Goal: Communication & Community: Answer question/provide support

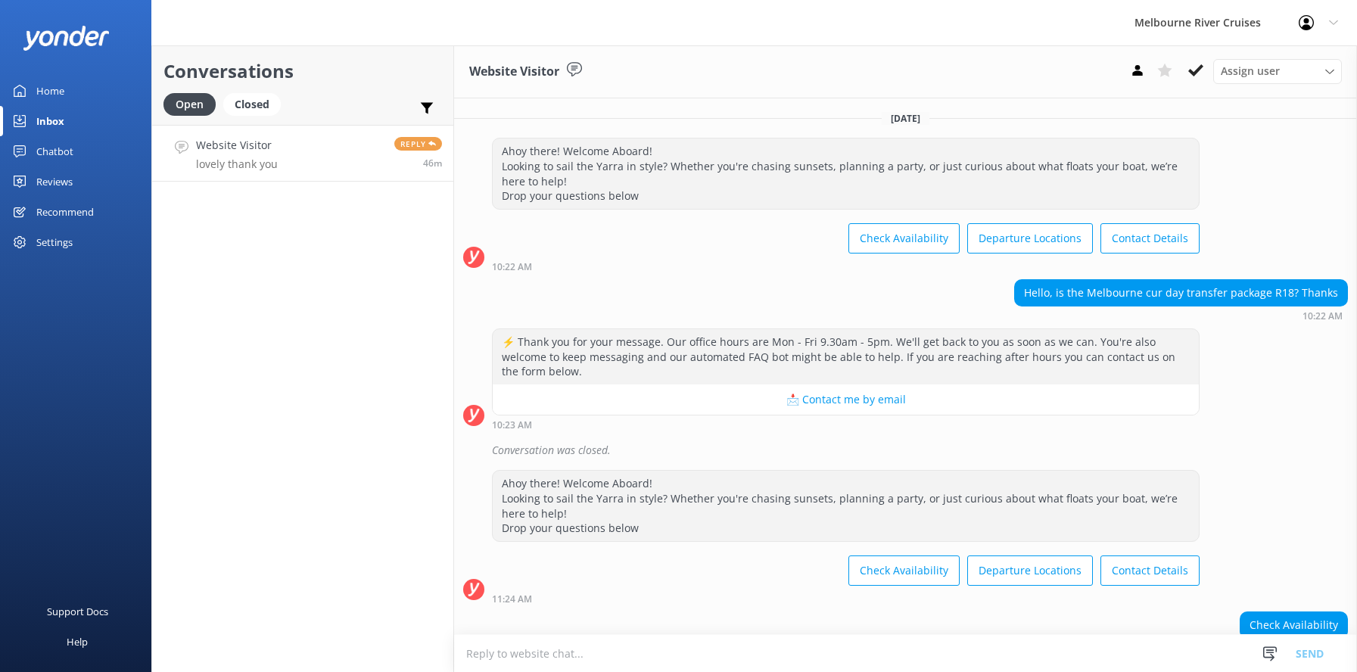
scroll to position [888, 0]
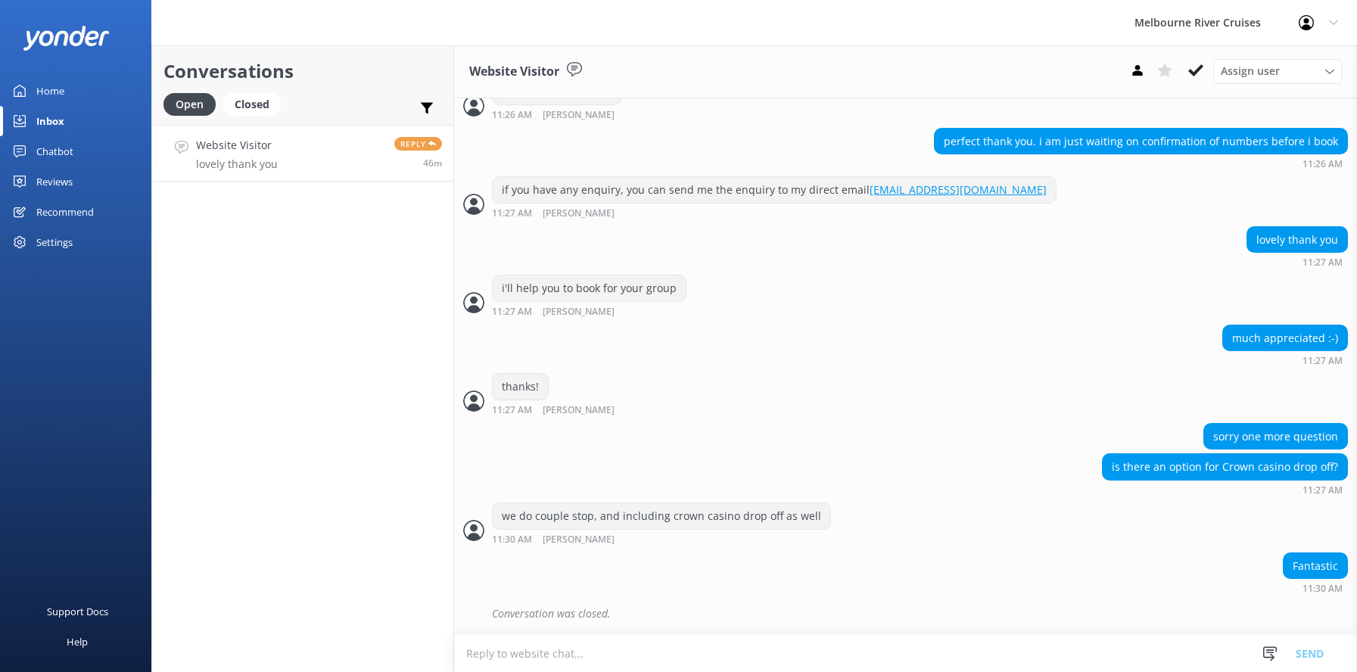
click at [223, 152] on h4 "Website Visitor" at bounding box center [237, 145] width 82 height 17
click at [260, 101] on div "Closed" at bounding box center [252, 104] width 58 height 23
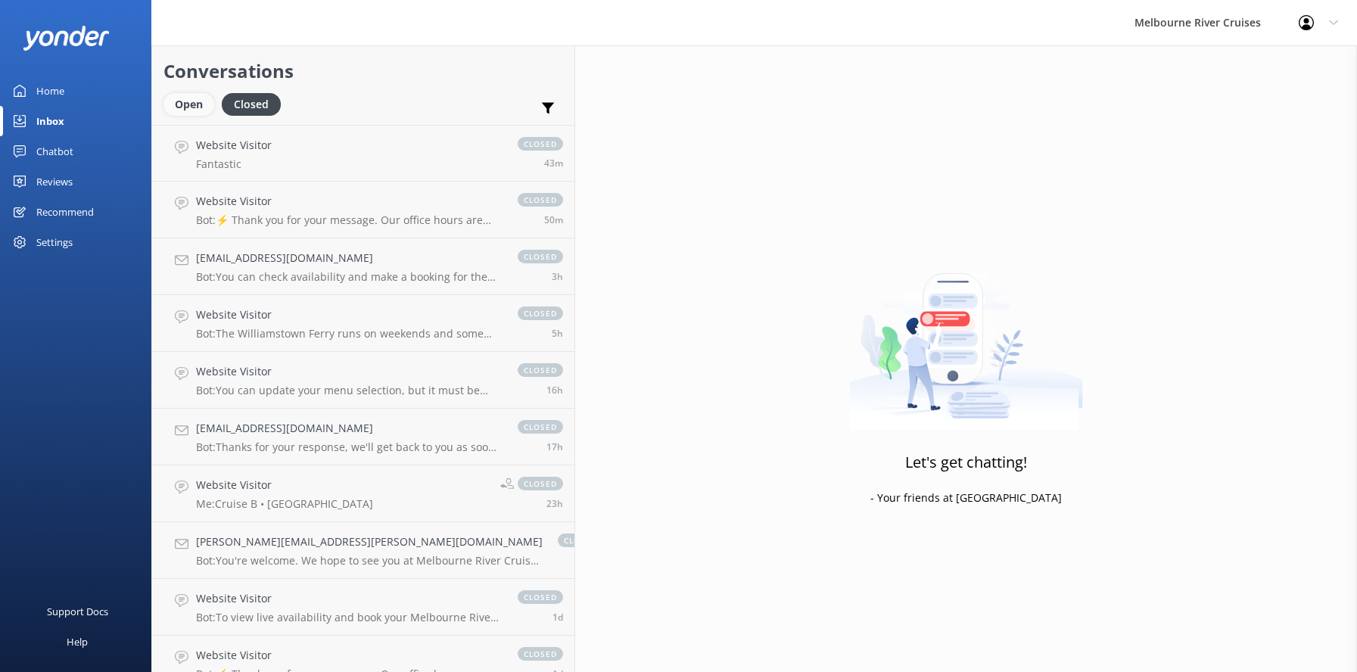
click at [191, 104] on div "Open" at bounding box center [188, 104] width 51 height 23
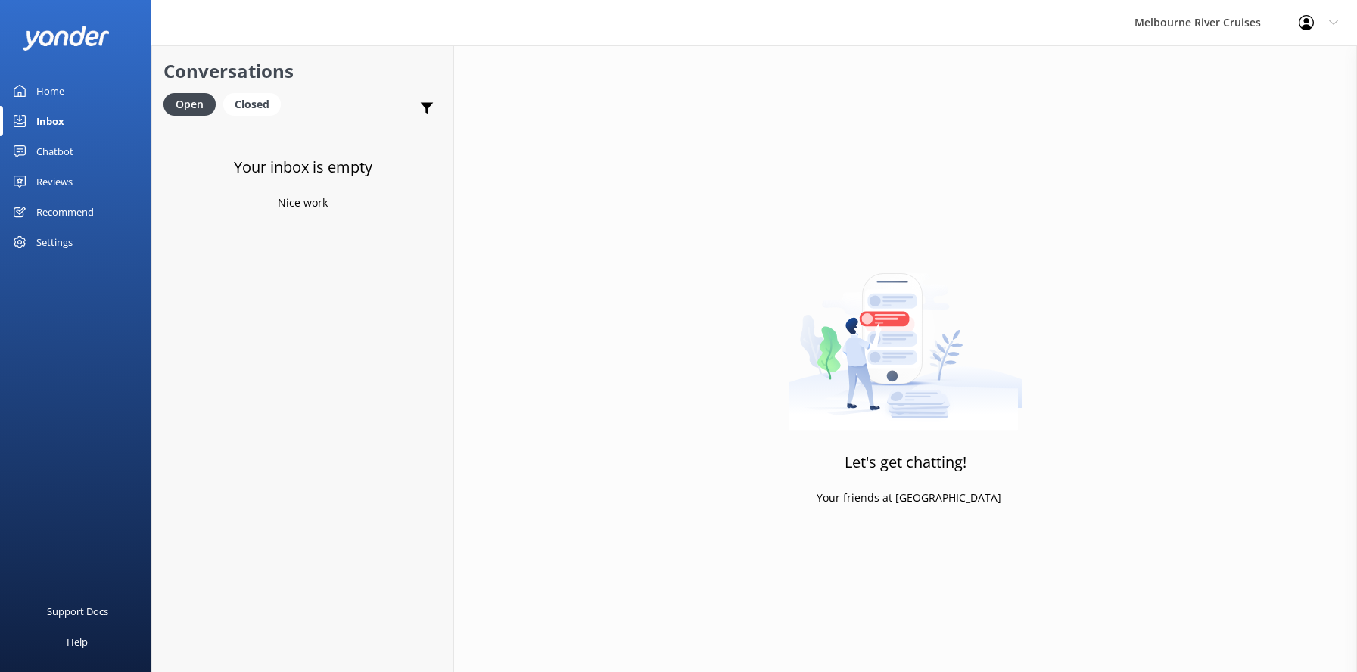
click at [51, 93] on div "Home" at bounding box center [50, 91] width 28 height 30
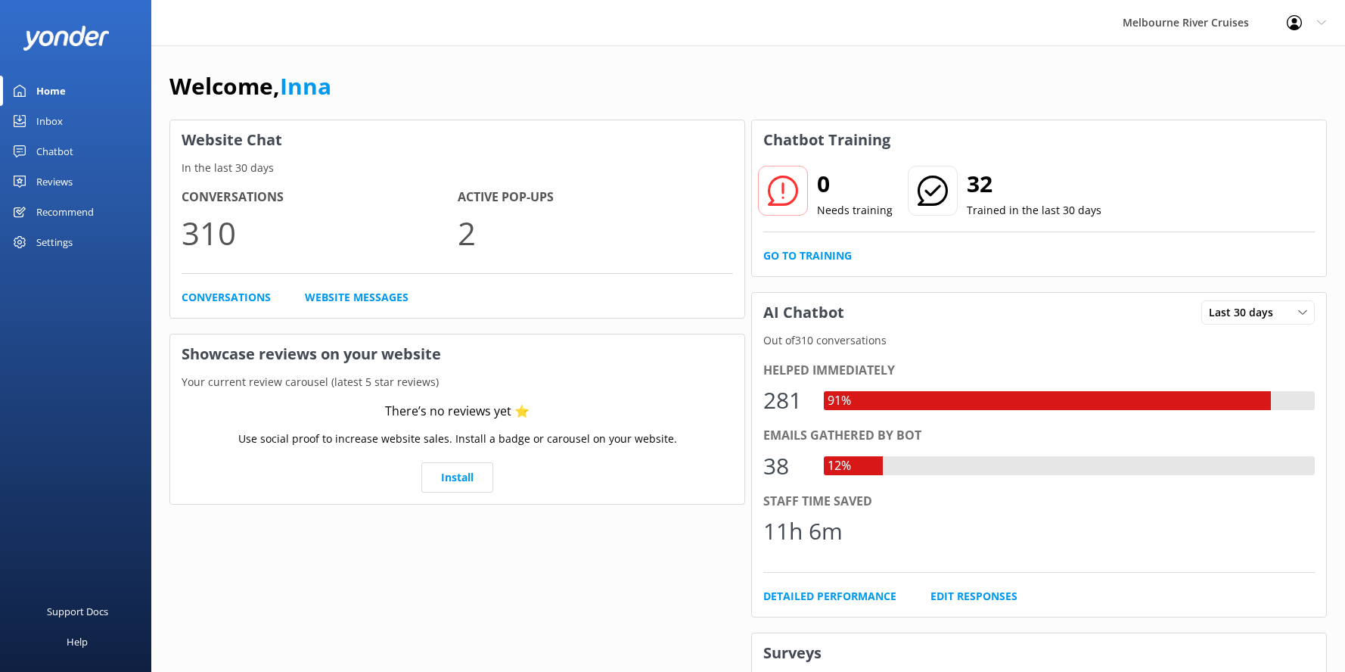
click at [48, 122] on div "Inbox" at bounding box center [49, 121] width 26 height 30
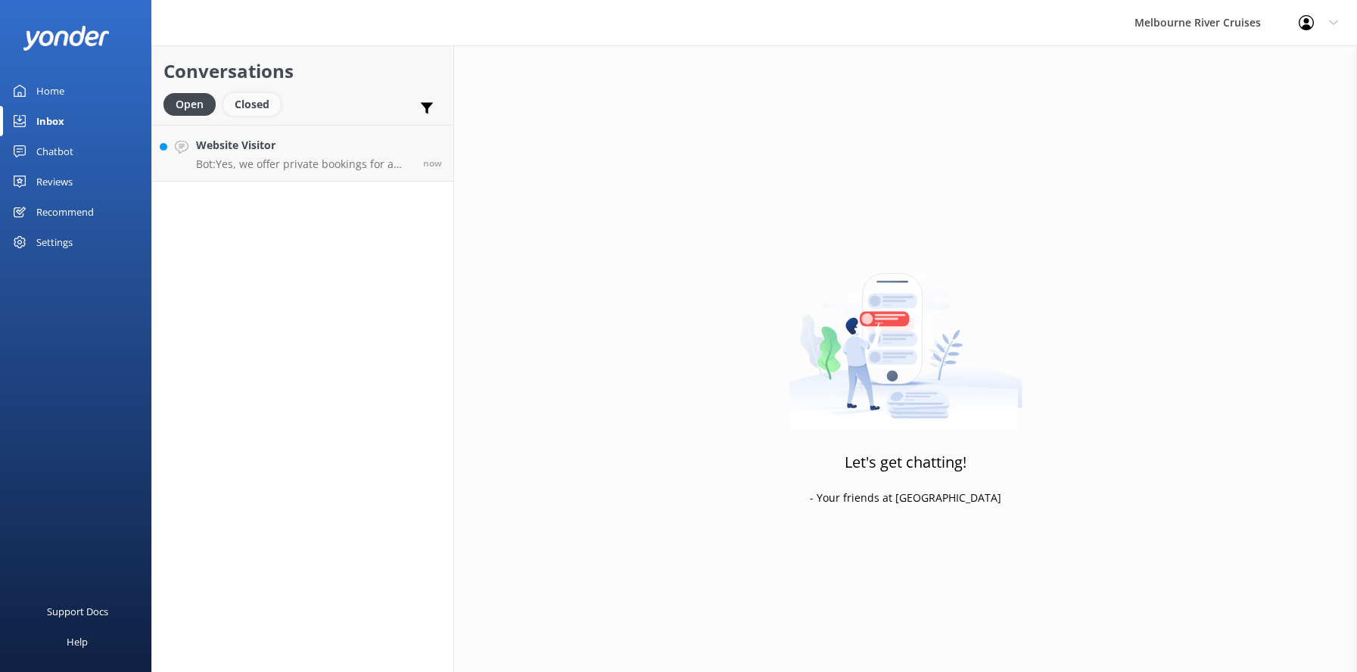
click at [247, 97] on div "Closed" at bounding box center [252, 104] width 58 height 23
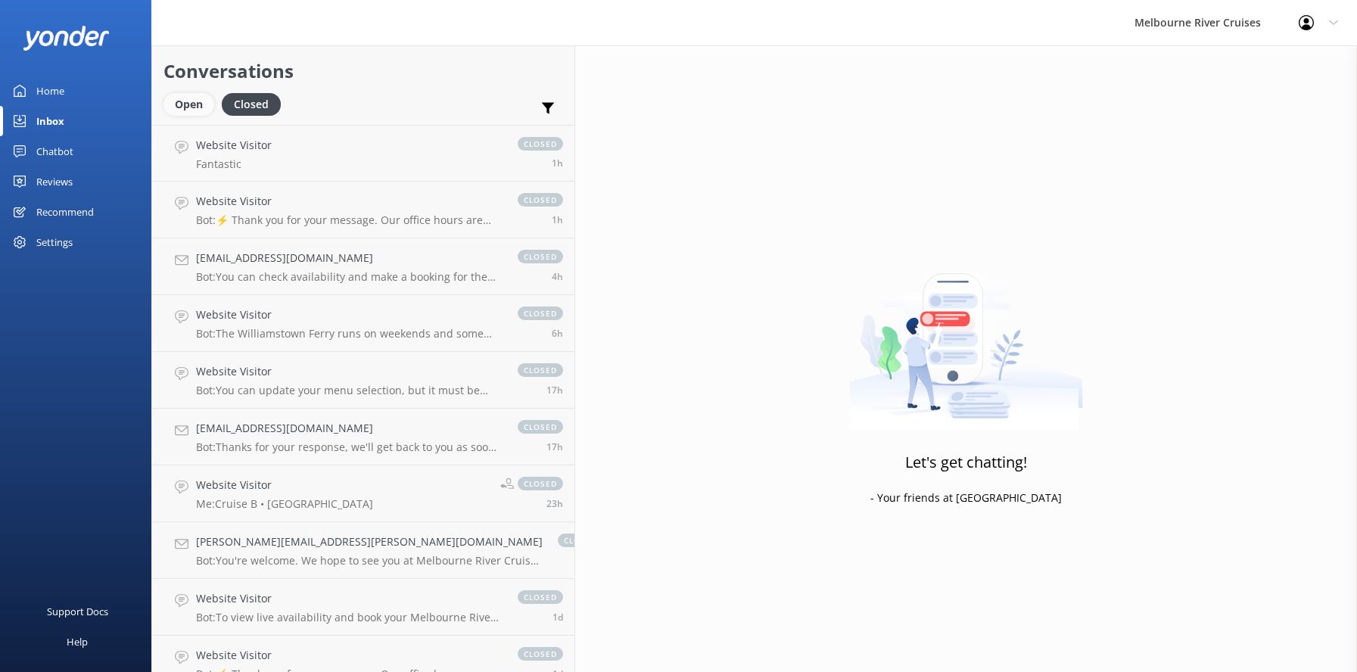
click at [185, 101] on div "Open" at bounding box center [188, 104] width 51 height 23
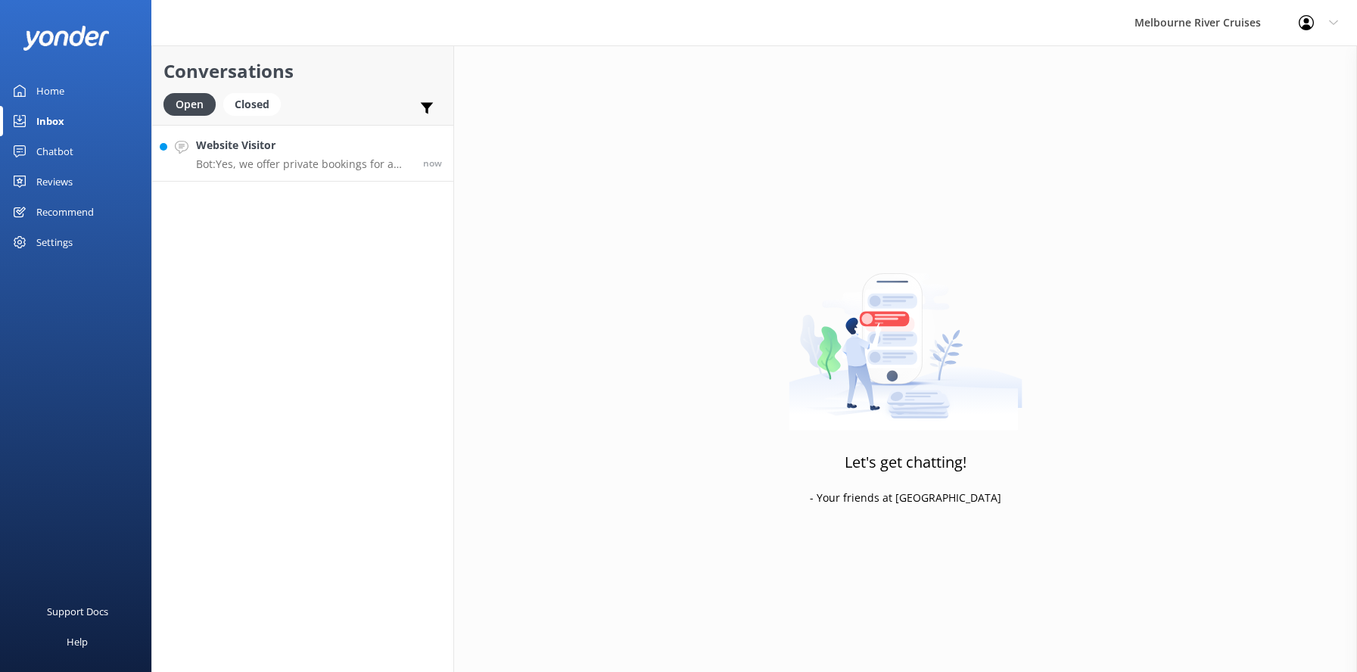
click at [266, 152] on h4 "Website Visitor" at bounding box center [304, 145] width 216 height 17
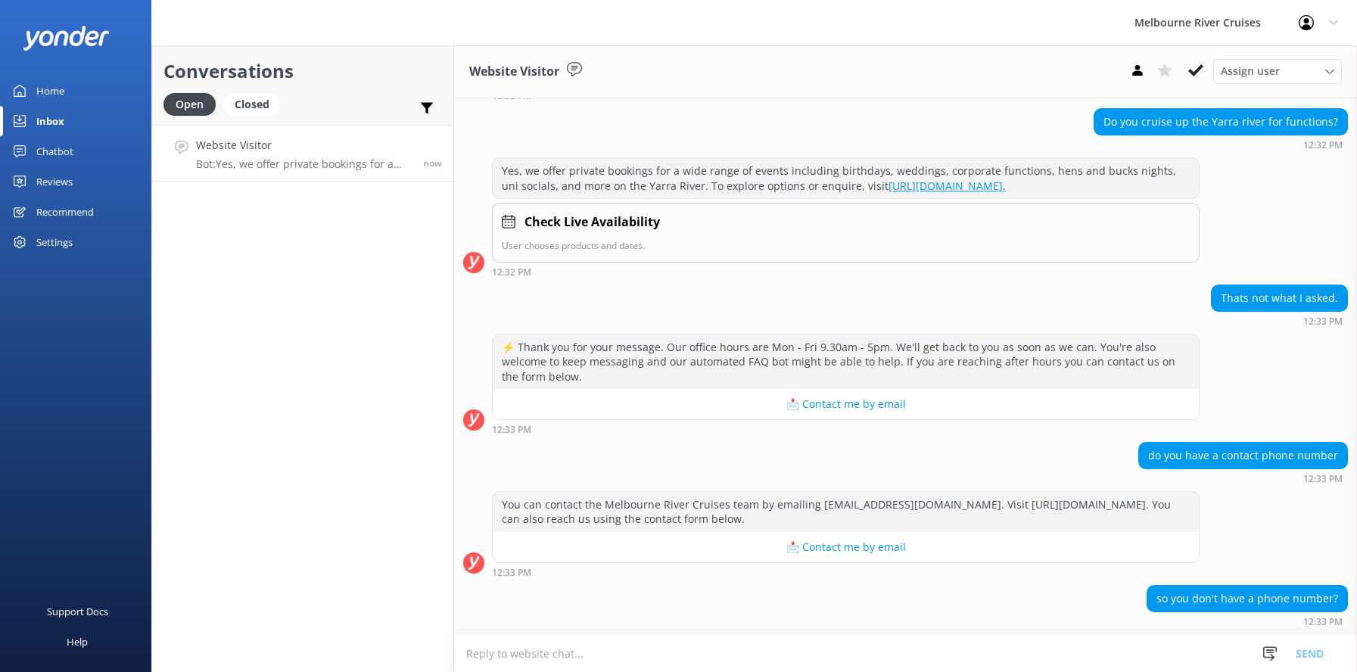
scroll to position [279, 0]
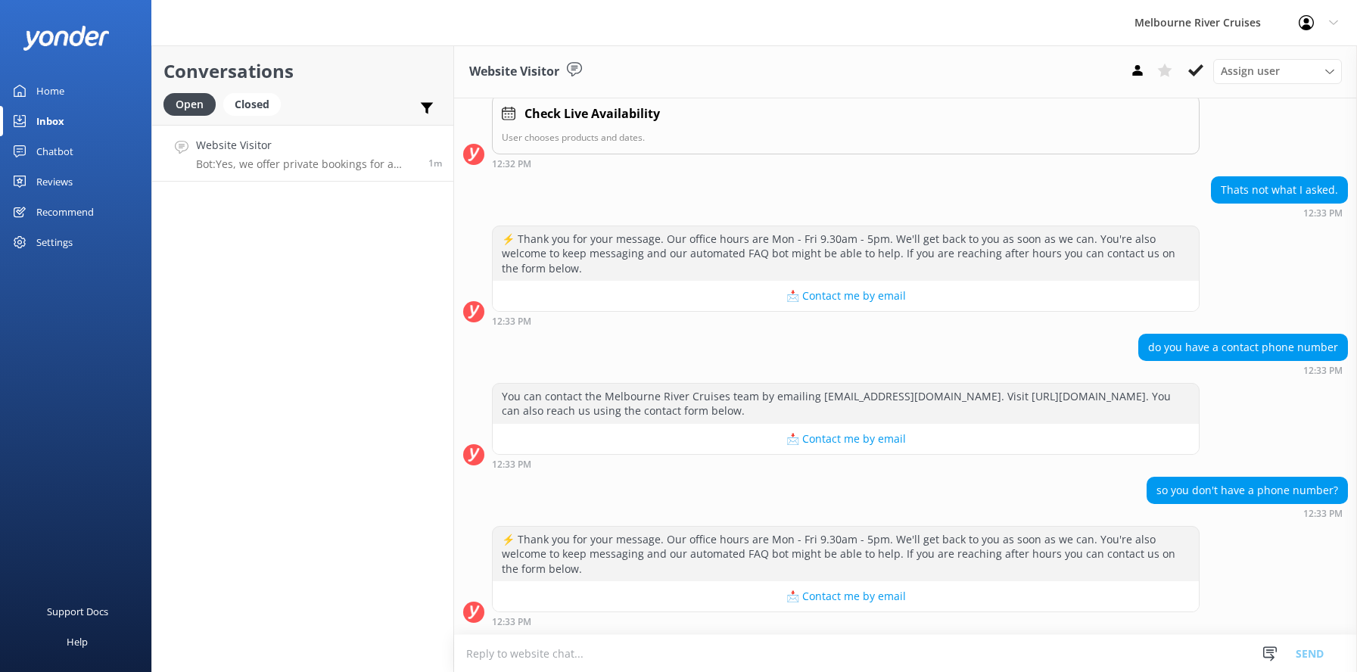
click at [48, 94] on div "Home" at bounding box center [50, 91] width 28 height 30
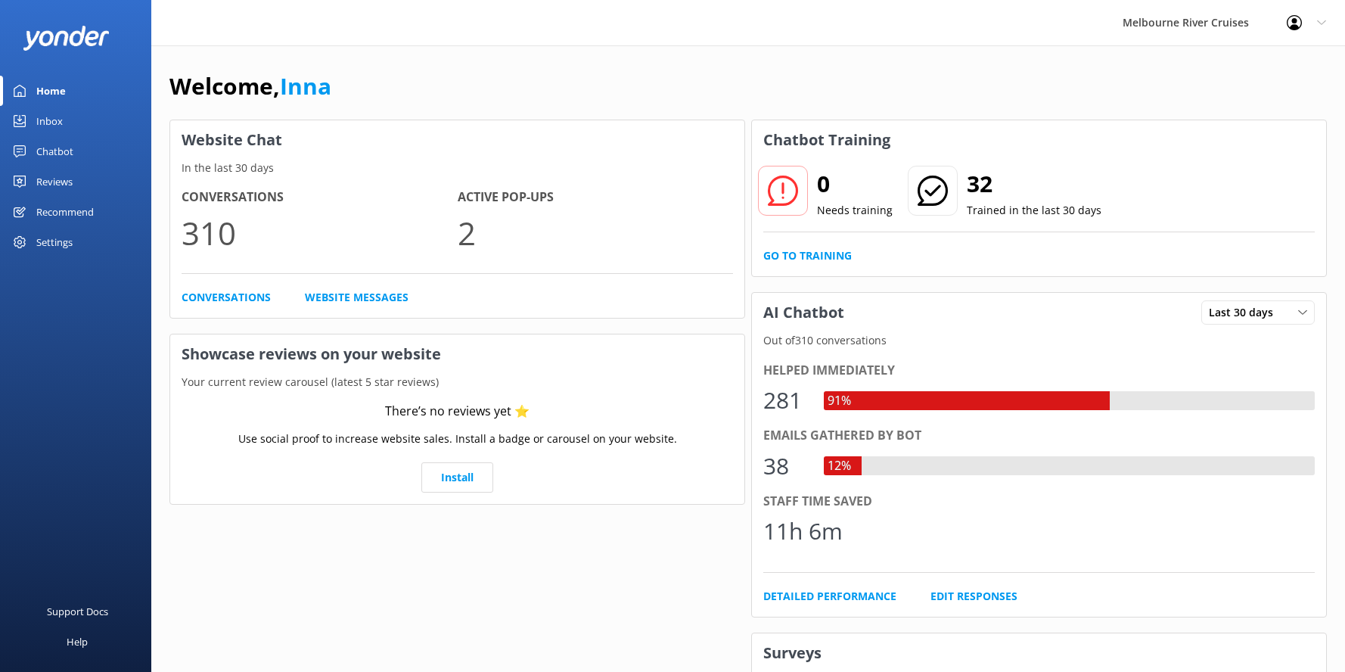
click at [51, 120] on div "Inbox" at bounding box center [49, 121] width 26 height 30
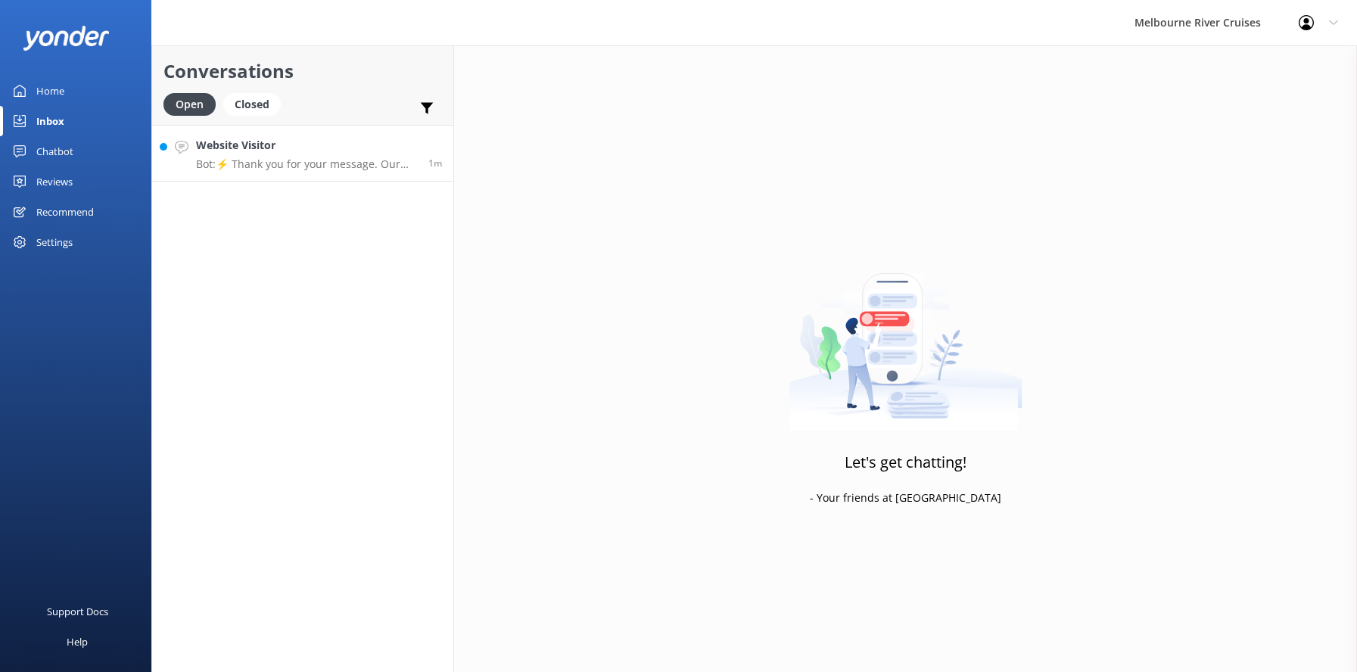
click at [250, 154] on h4 "Website Visitor" at bounding box center [306, 145] width 221 height 17
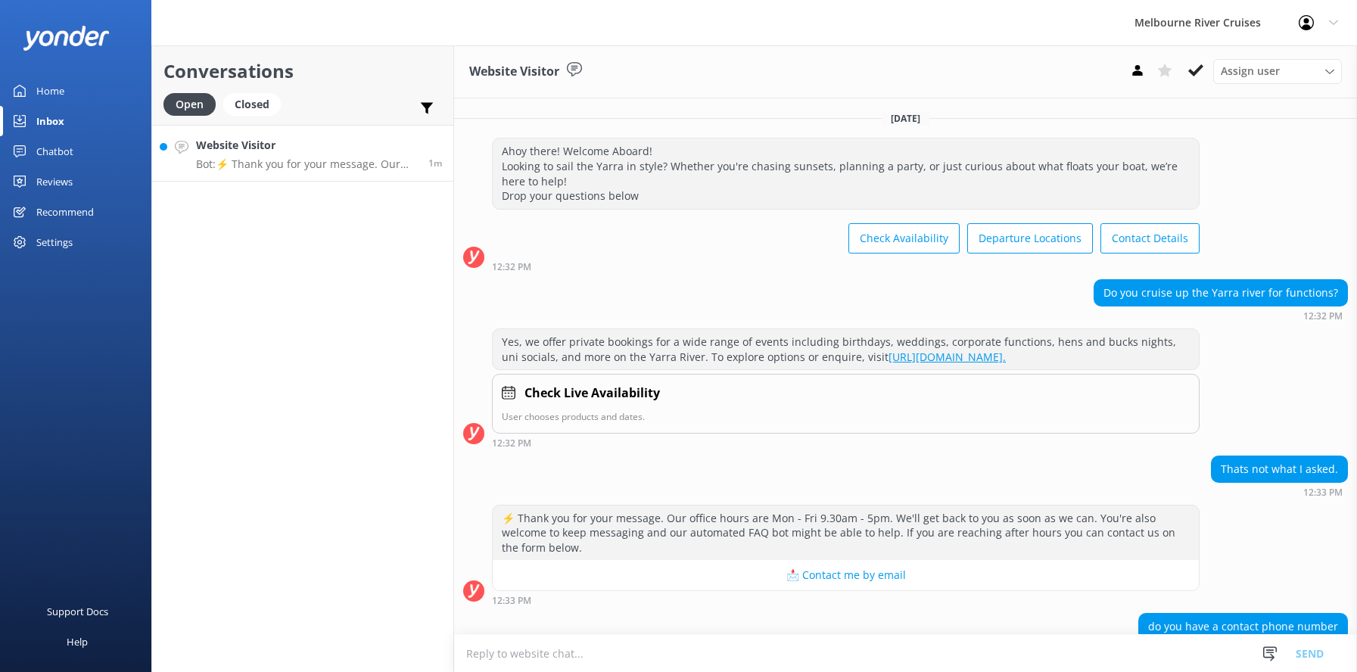
scroll to position [279, 0]
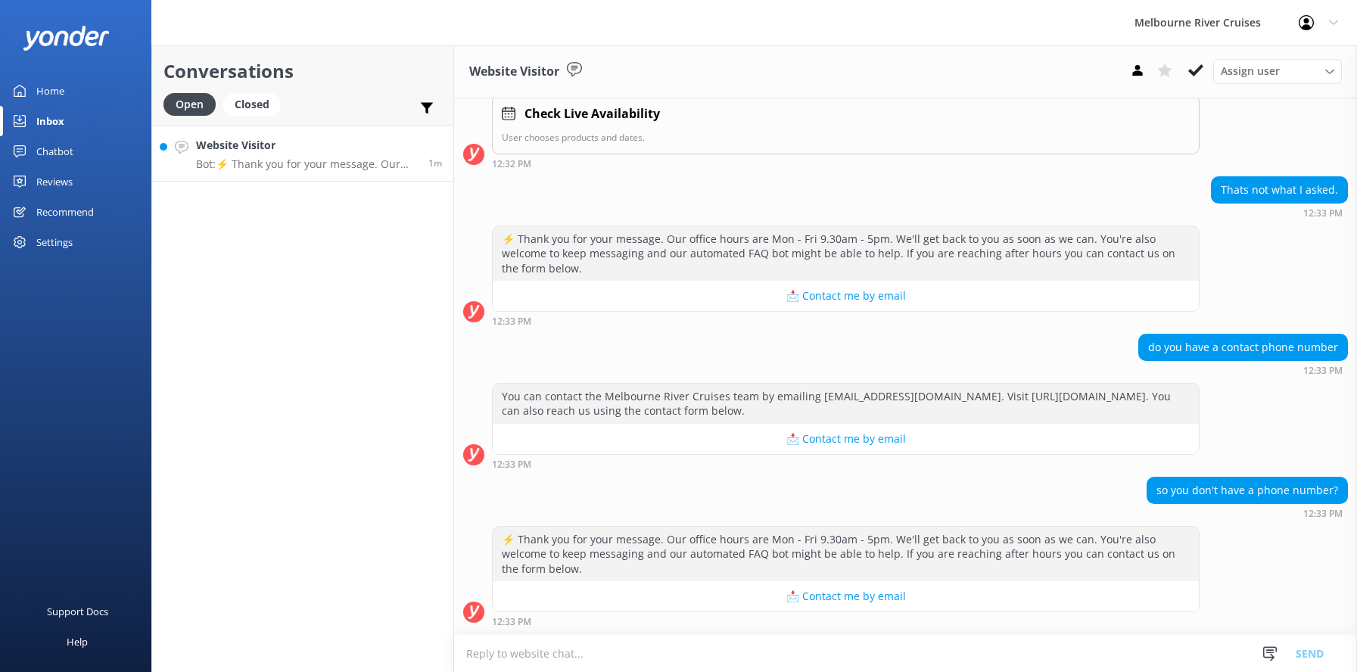
click at [246, 148] on h4 "Website Visitor" at bounding box center [306, 145] width 221 height 17
click at [247, 104] on div "Closed" at bounding box center [252, 104] width 58 height 23
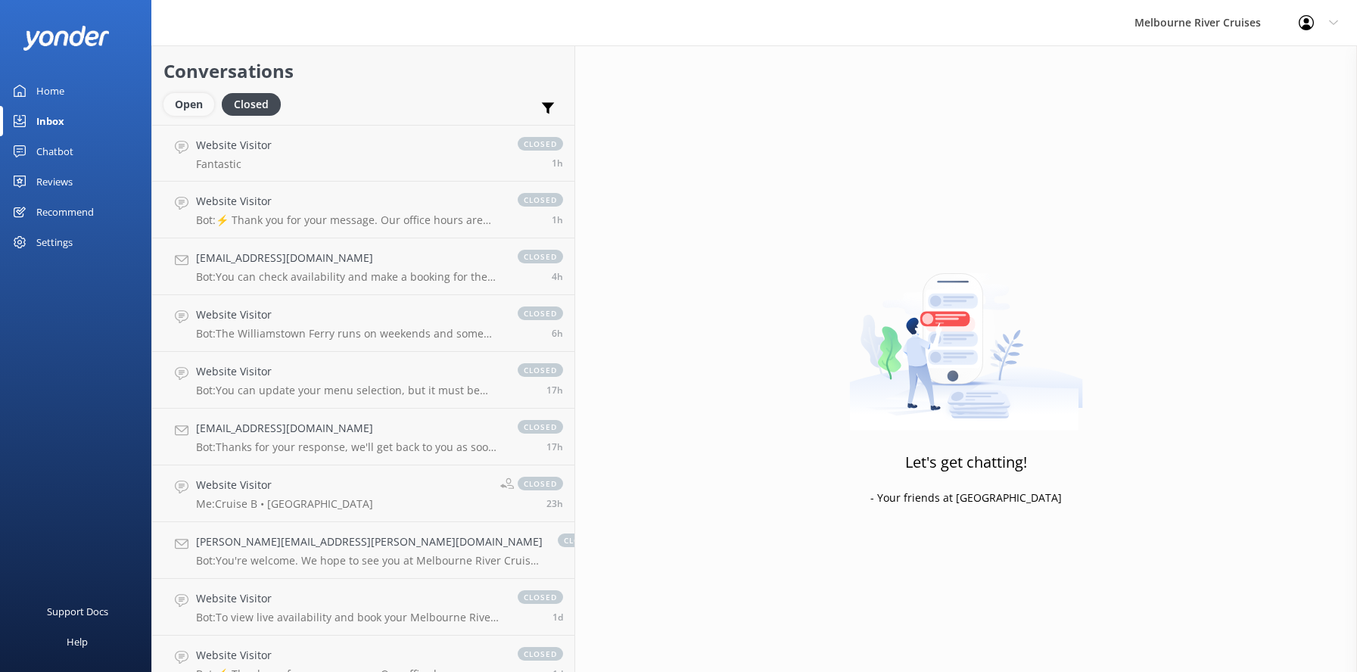
click at [178, 100] on div "Open" at bounding box center [188, 104] width 51 height 23
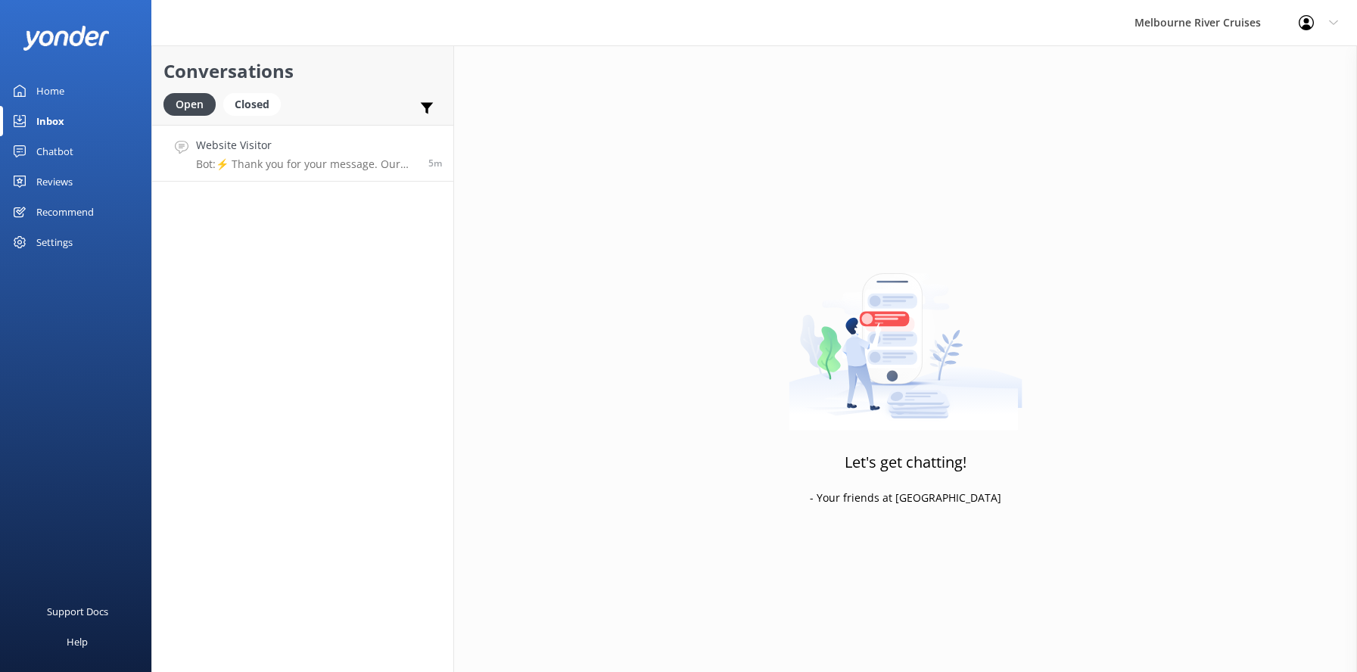
click at [266, 157] on div "Website Visitor Bot: ⚡ Thank you for your message. Our office hours are Mon - F…" at bounding box center [306, 153] width 221 height 33
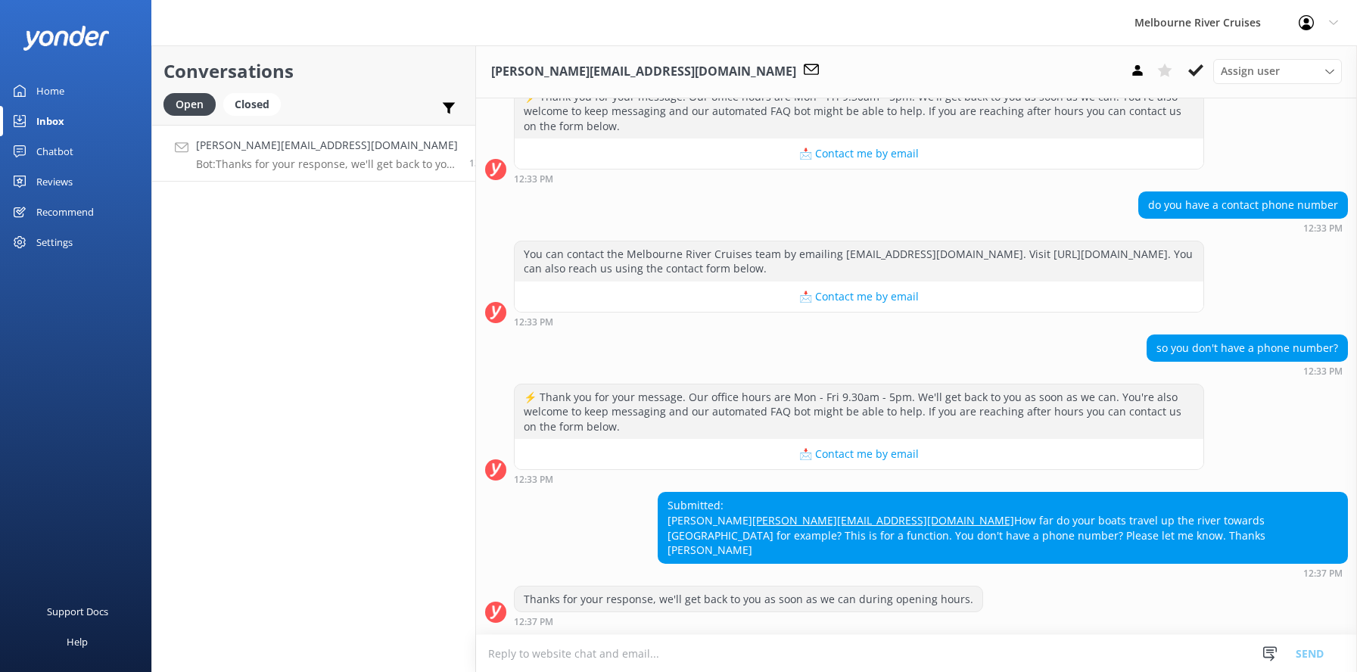
scroll to position [437, 0]
click at [241, 98] on div "Closed" at bounding box center [252, 104] width 58 height 23
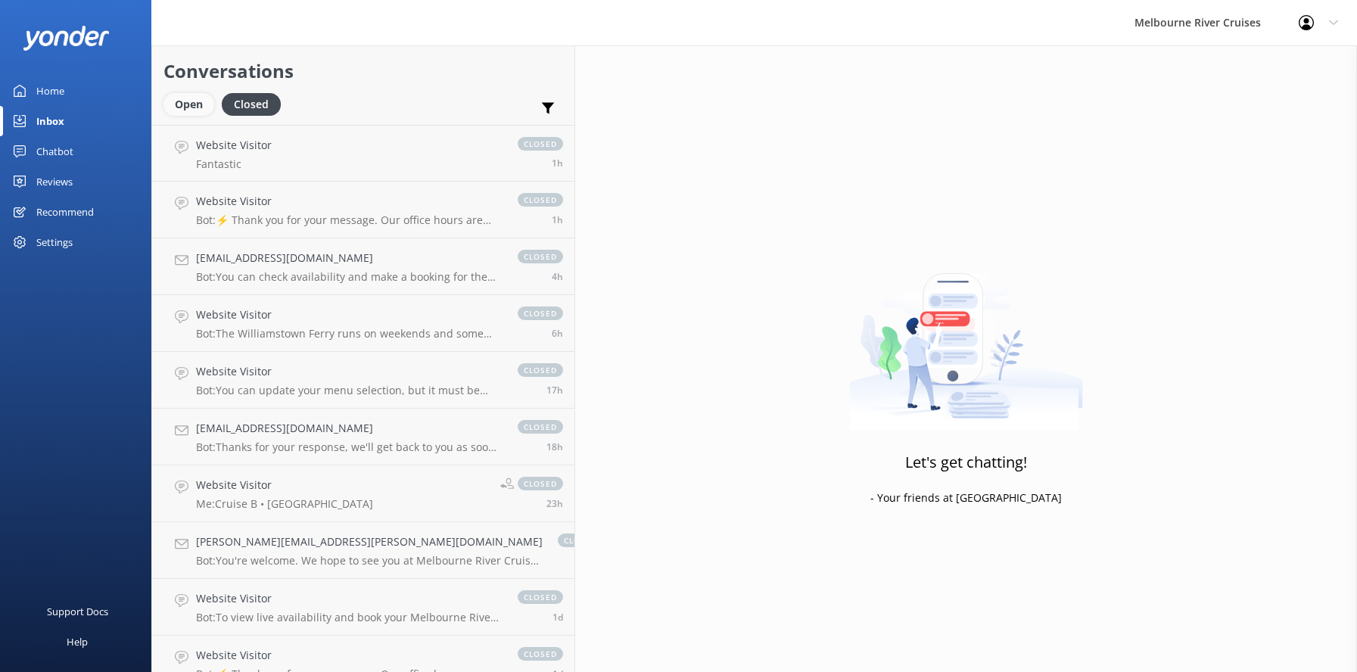
click at [185, 100] on div "Open" at bounding box center [188, 104] width 51 height 23
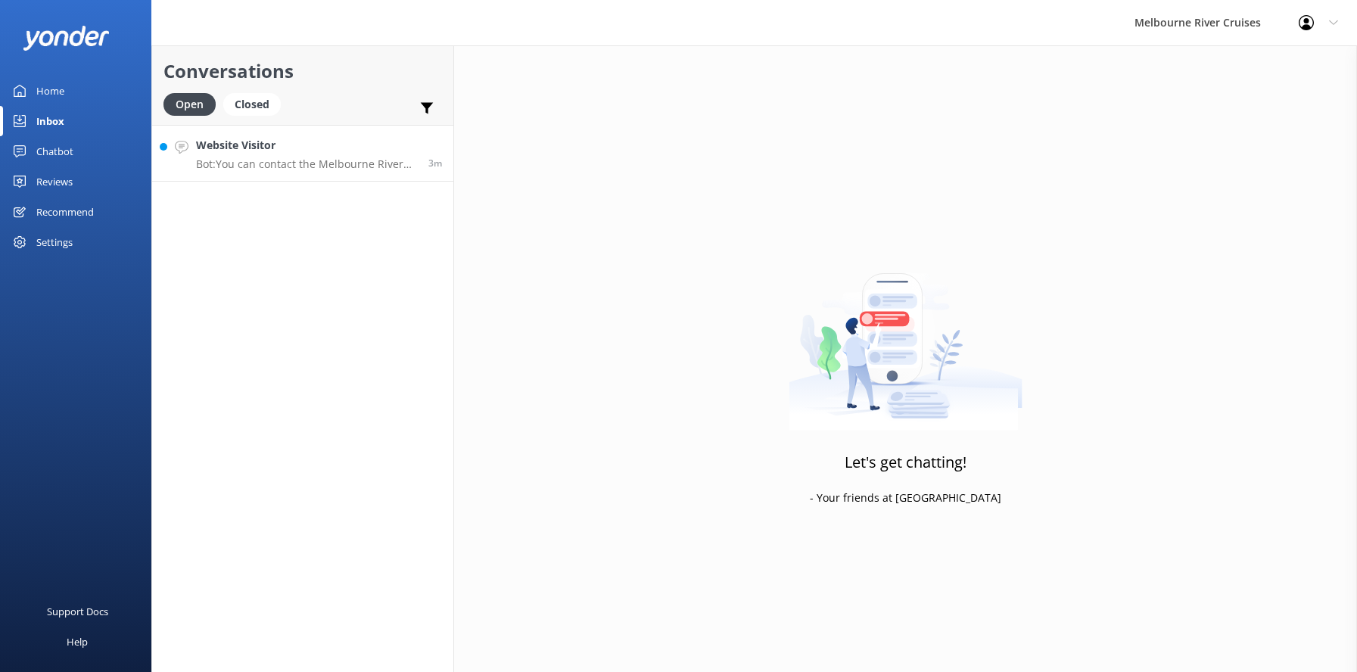
click at [300, 163] on p "Bot: You can contact the Melbourne River Cruises team by emailing [EMAIL_ADDRES…" at bounding box center [306, 164] width 221 height 14
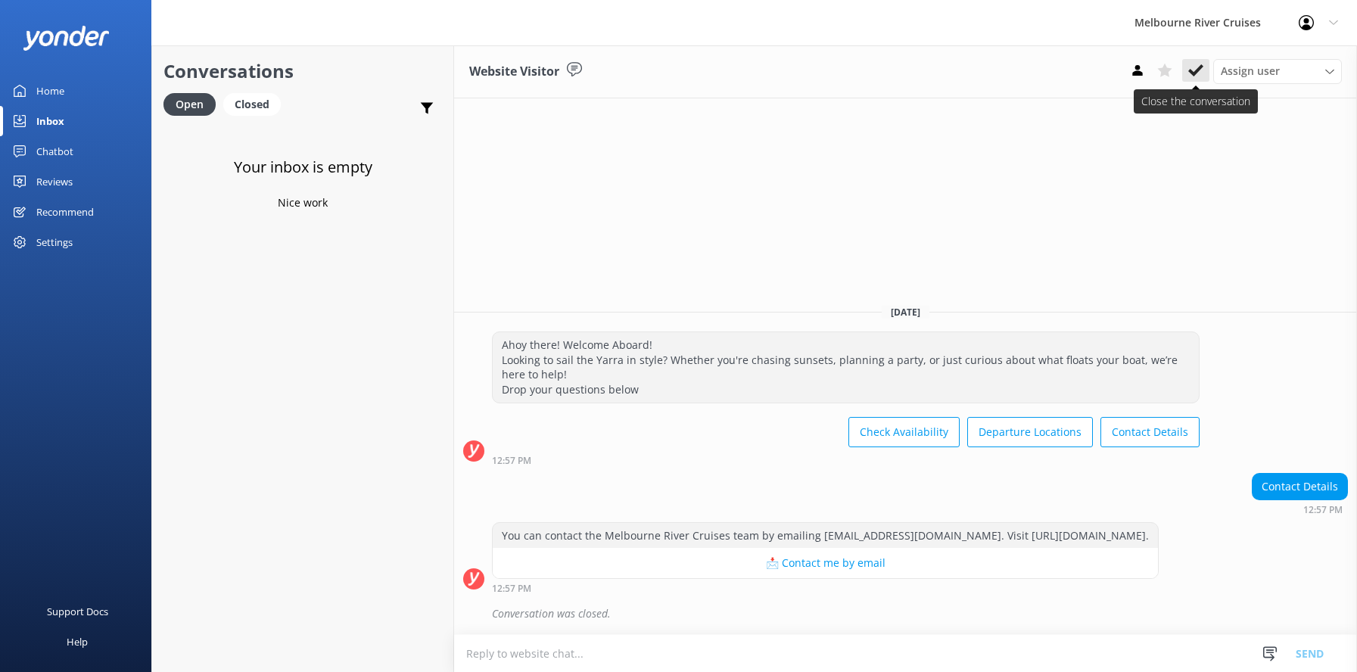
click at [1195, 70] on icon at bounding box center [1195, 70] width 15 height 15
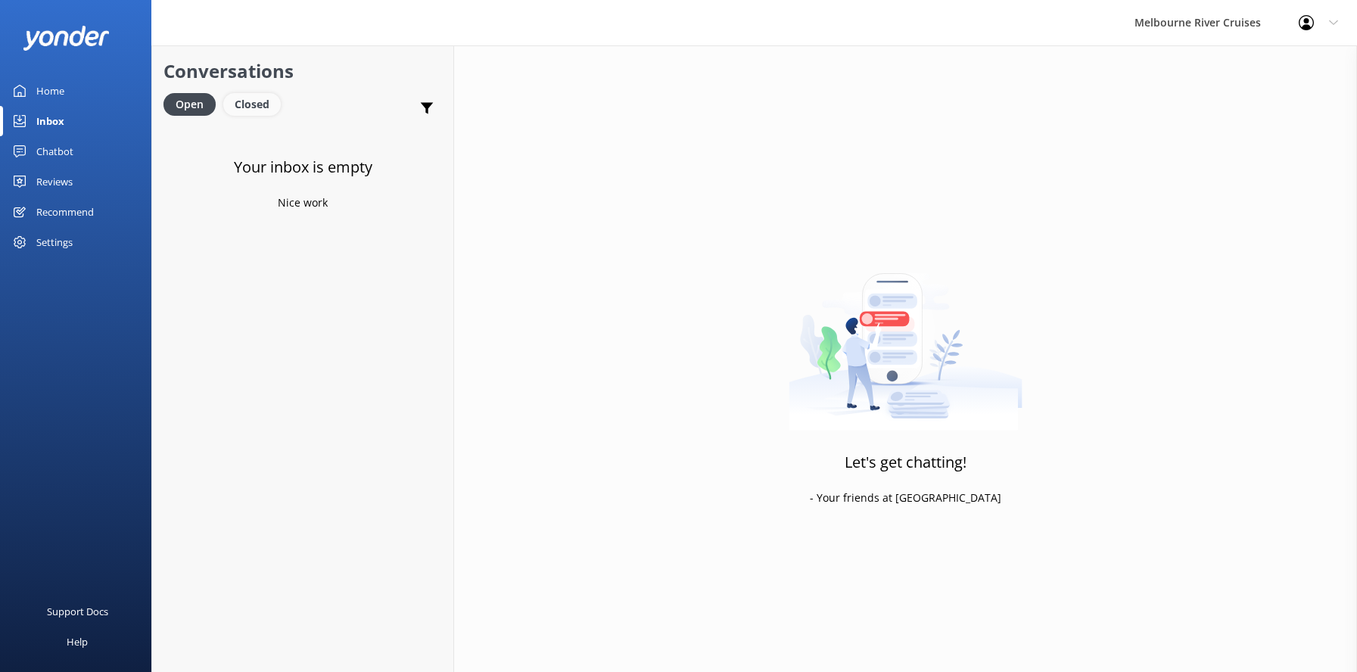
click at [253, 102] on div "Closed" at bounding box center [252, 104] width 58 height 23
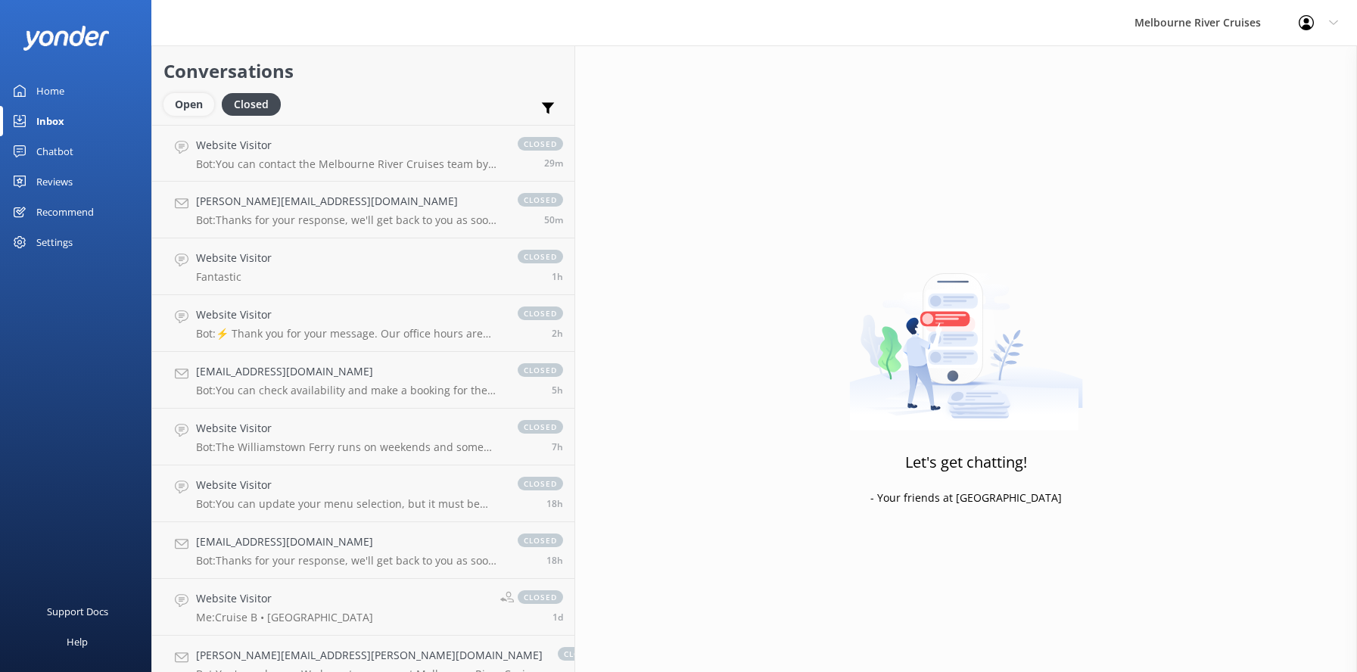
click at [187, 105] on div "Open" at bounding box center [188, 104] width 51 height 23
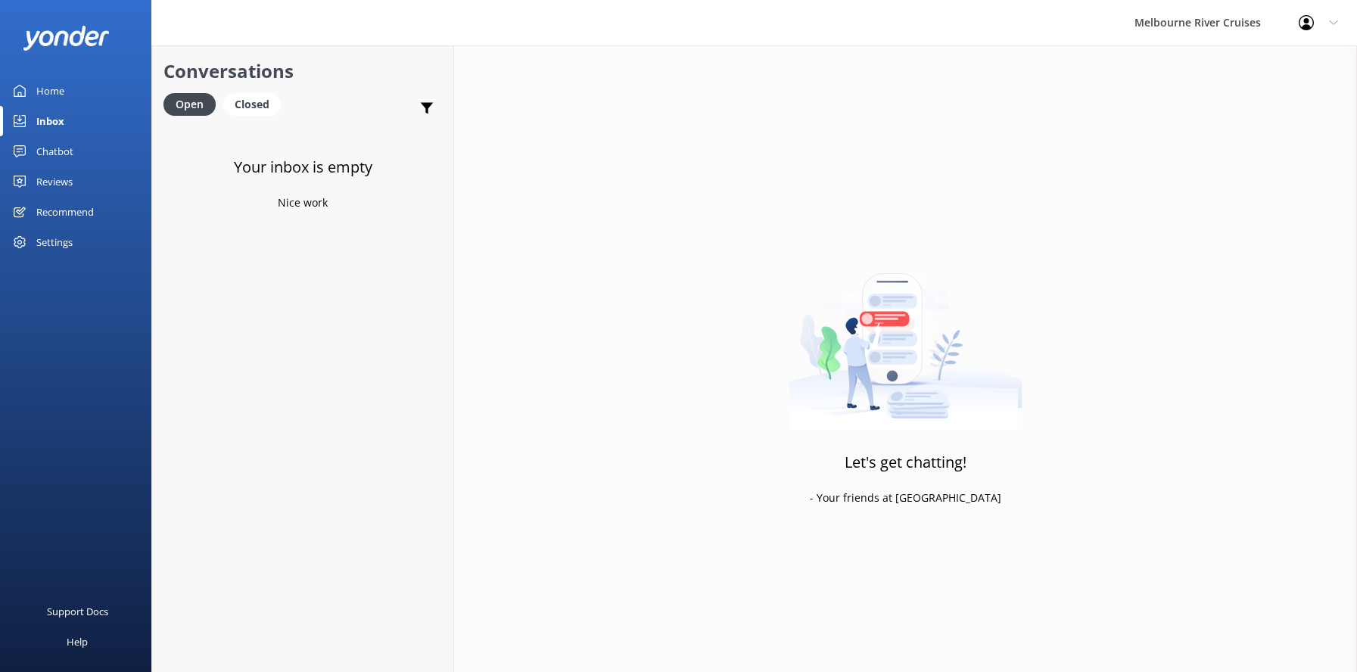
click at [48, 88] on div "Home" at bounding box center [50, 91] width 28 height 30
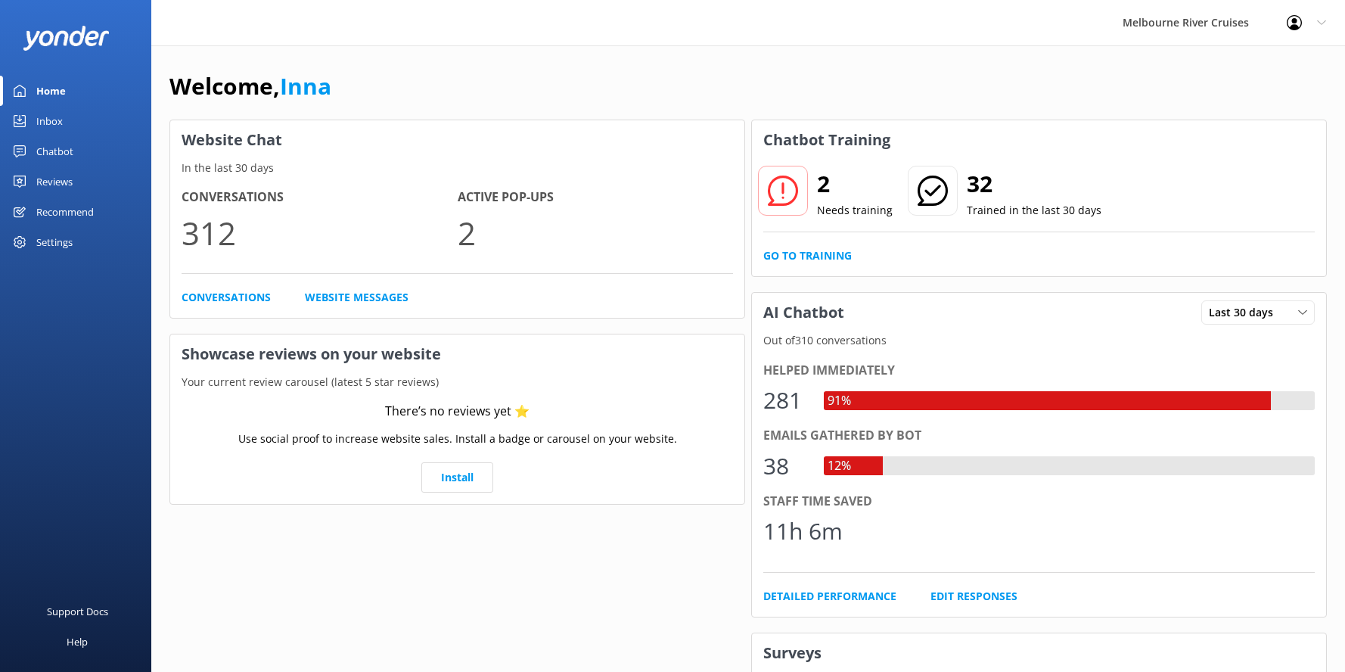
click at [50, 125] on div "Inbox" at bounding box center [49, 121] width 26 height 30
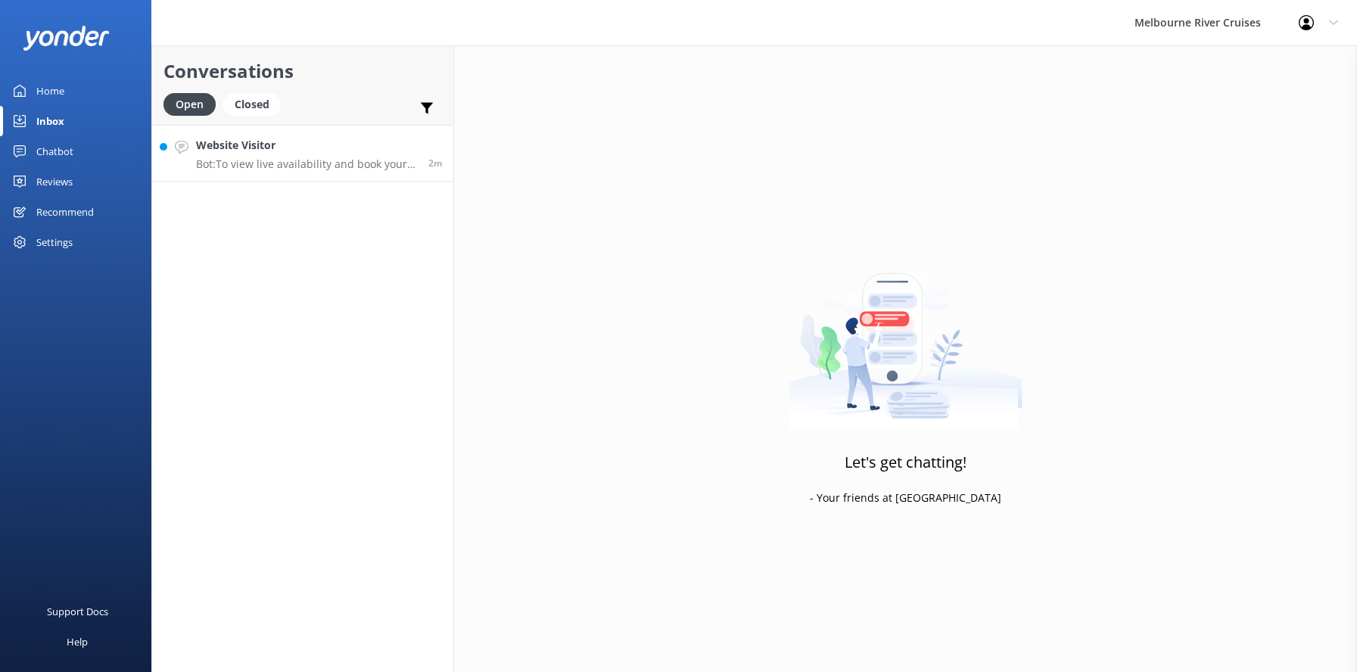
click at [260, 152] on h4 "Website Visitor" at bounding box center [306, 145] width 221 height 17
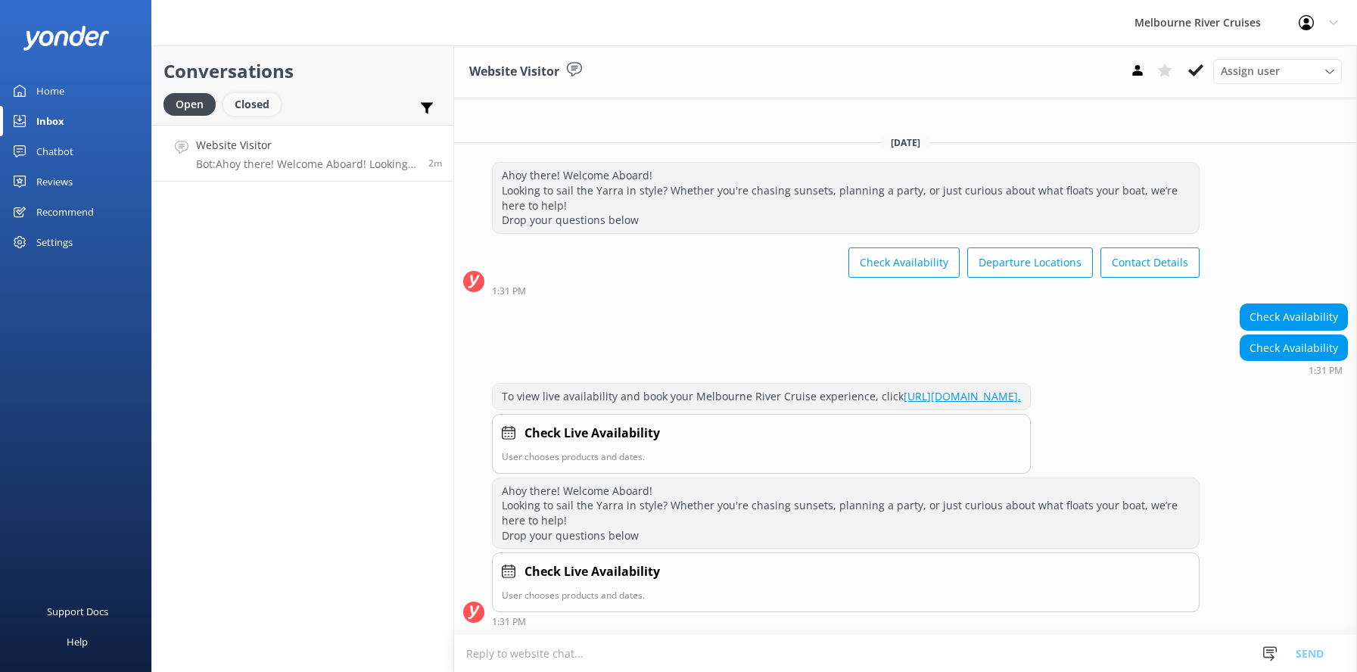
click at [250, 104] on div "Closed" at bounding box center [252, 104] width 58 height 23
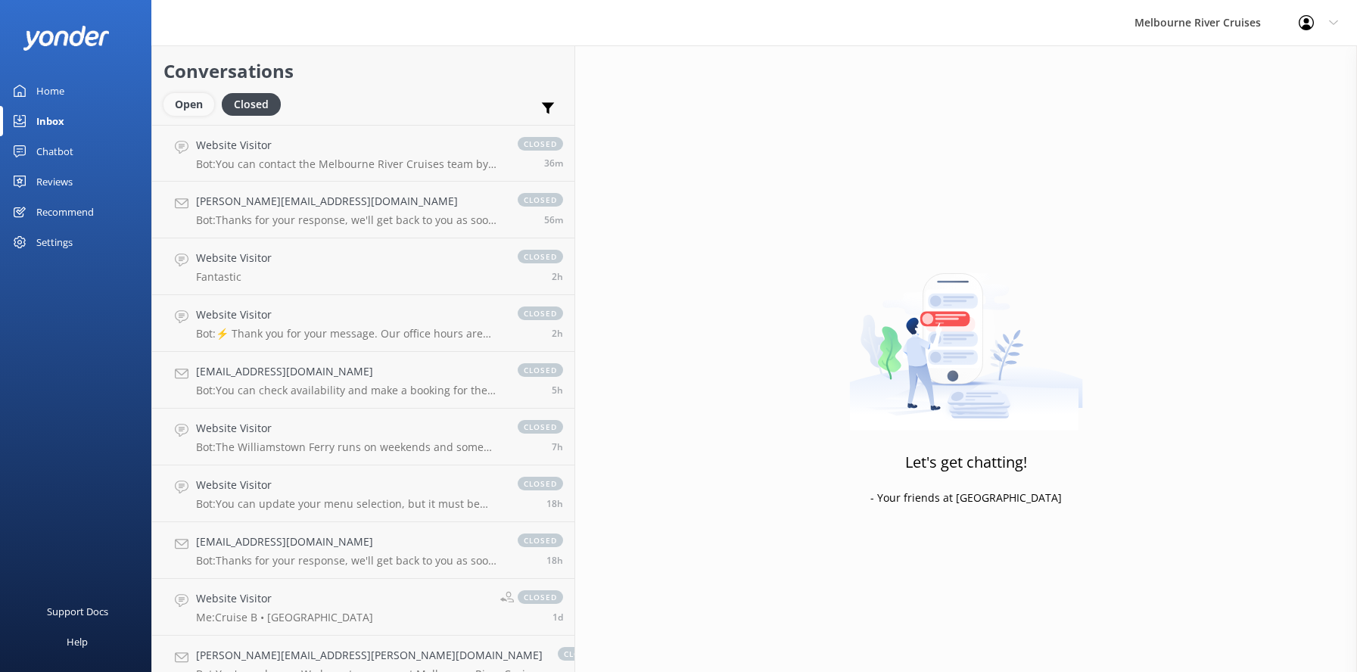
click at [191, 105] on div "Open" at bounding box center [188, 104] width 51 height 23
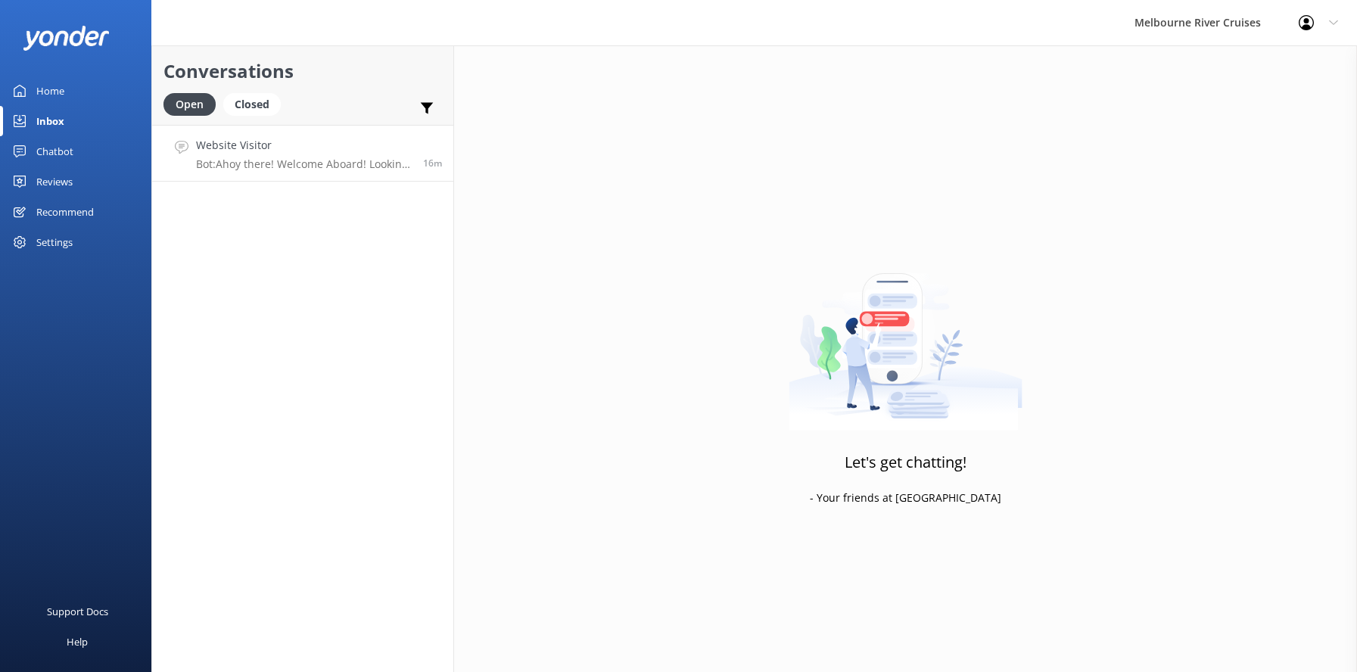
click at [255, 149] on h4 "Website Visitor" at bounding box center [304, 145] width 216 height 17
